Goal: Connect with others: Connect with other users

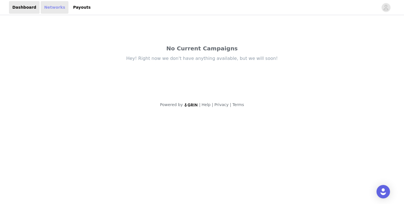
click at [54, 8] on link "Networks" at bounding box center [55, 7] width 28 height 13
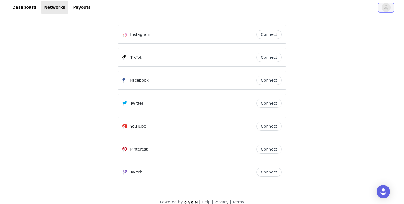
click at [389, 4] on span "button" at bounding box center [385, 7] width 9 height 9
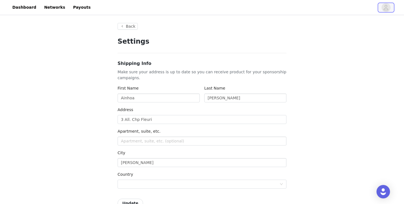
type input "+33 (France)"
click at [49, 11] on link "Networks" at bounding box center [55, 7] width 28 height 13
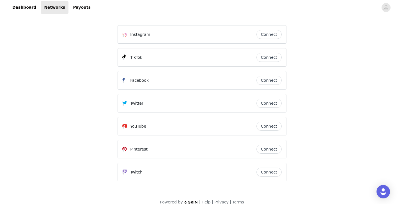
click at [269, 151] on button "Connect" at bounding box center [268, 149] width 25 height 9
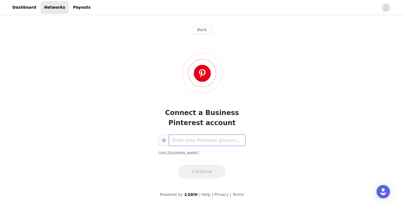
click at [203, 142] on input "text" at bounding box center [207, 140] width 77 height 11
paste input "ainhoamti"
type input "ainhoamti"
click at [210, 169] on button "Continue" at bounding box center [201, 171] width 47 height 13
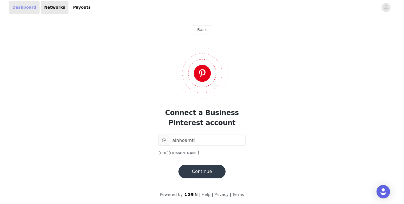
click at [24, 8] on link "Dashboard" at bounding box center [24, 7] width 31 height 13
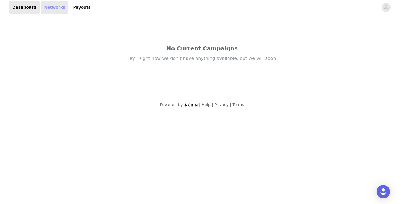
click at [54, 8] on link "Networks" at bounding box center [55, 7] width 28 height 13
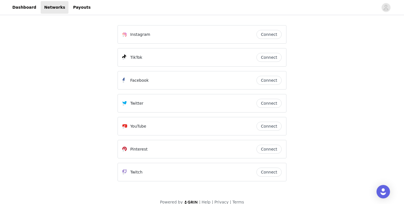
click at [268, 57] on button "Connect" at bounding box center [268, 57] width 25 height 9
click at [268, 151] on button "Connect" at bounding box center [268, 149] width 25 height 9
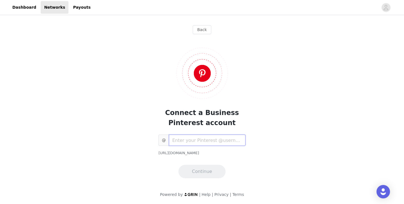
click at [204, 144] on input "text" at bounding box center [207, 140] width 77 height 11
type input "ainhoamti"
click at [210, 178] on button "Continue" at bounding box center [201, 171] width 47 height 13
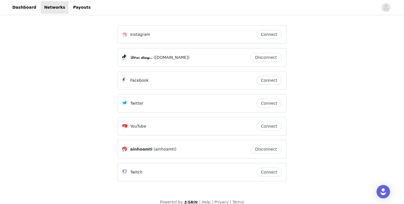
click at [340, 144] on div "Instagram Connect 𝒟ℯ𝒶𝓇 𝒹𝒾𝒶𝓇𝓎.. (the.dreaming.one) Disconnect Facebook Connect T…" at bounding box center [202, 114] width 404 height 196
click at [30, 6] on link "Dashboard" at bounding box center [24, 7] width 31 height 13
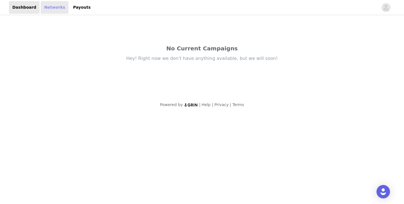
click at [50, 7] on link "Networks" at bounding box center [55, 7] width 28 height 13
click at [55, 9] on link "Networks" at bounding box center [55, 7] width 28 height 13
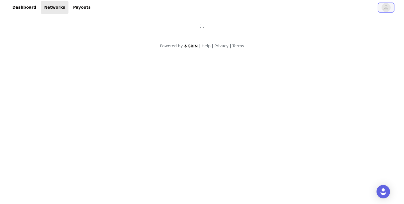
click at [390, 6] on button "button" at bounding box center [386, 7] width 16 height 9
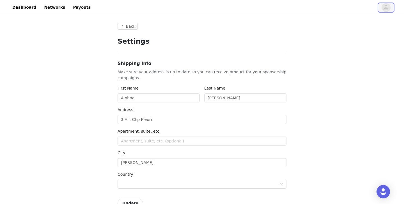
type input "+33 ([GEOGRAPHIC_DATA])"
click at [55, 3] on link "Networks" at bounding box center [55, 7] width 28 height 13
